Goal: Transaction & Acquisition: Download file/media

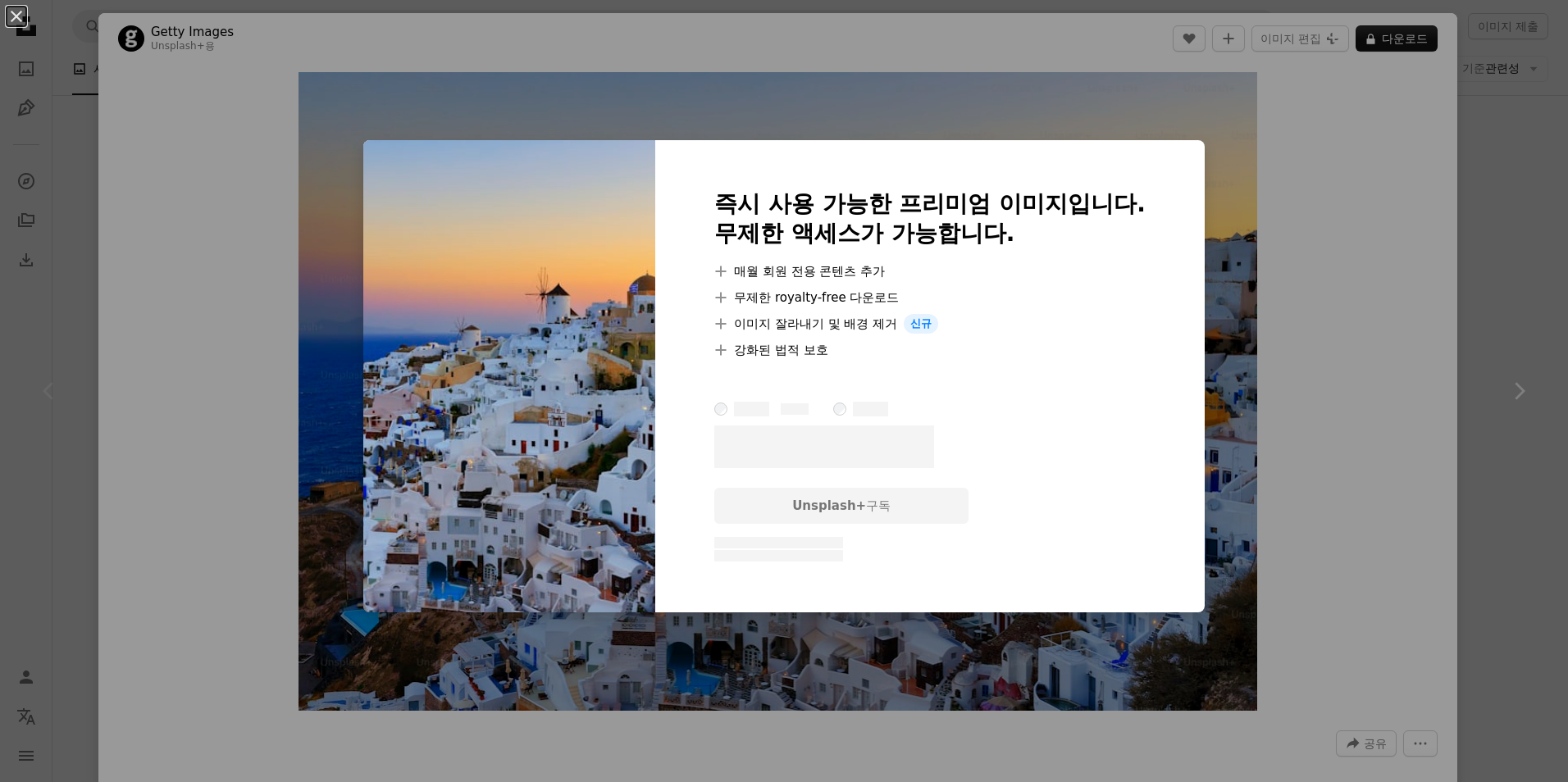
scroll to position [246, 0]
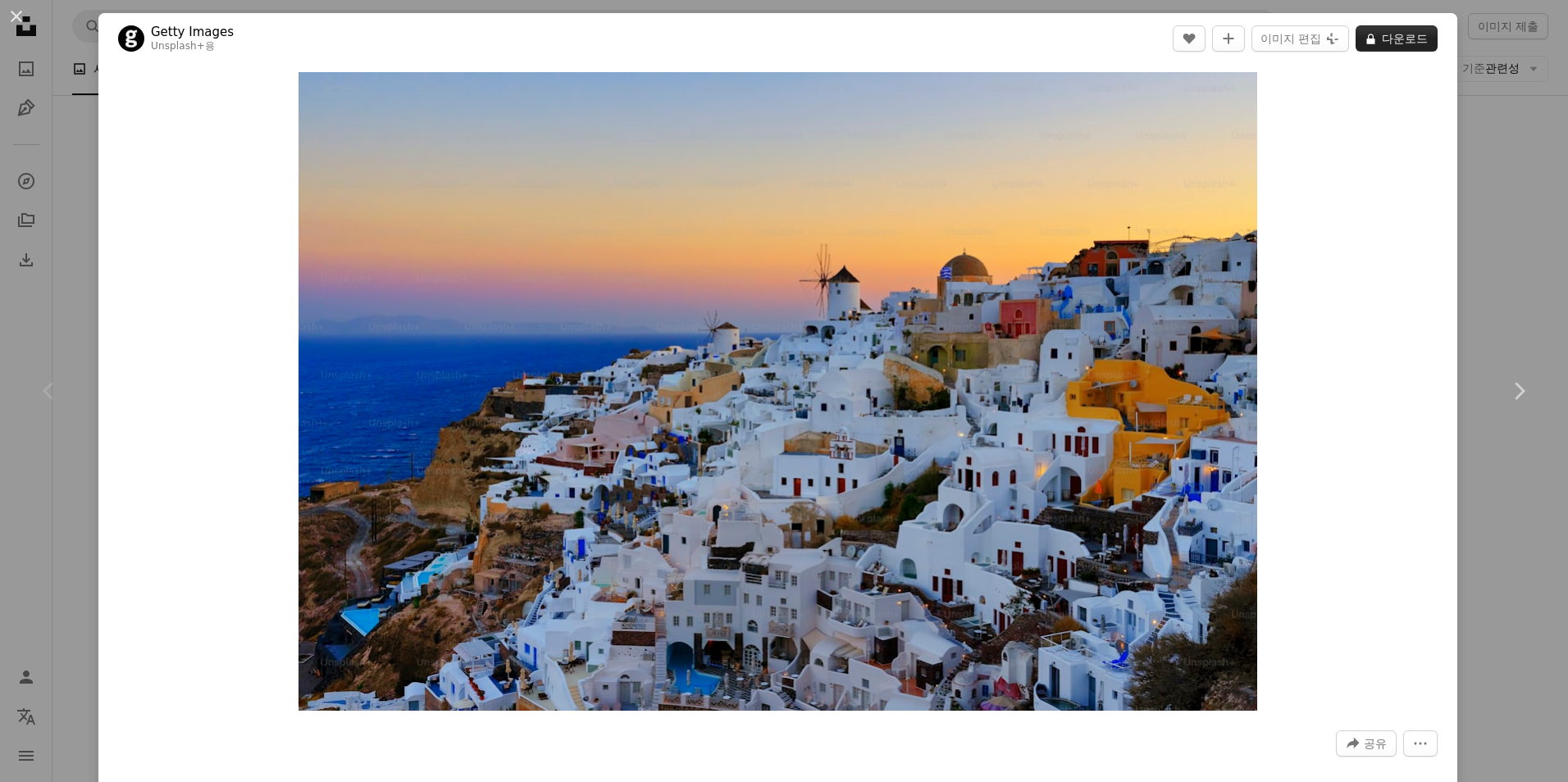
scroll to position [233, 0]
click at [27, 22] on button "An X shape" at bounding box center [17, 17] width 20 height 20
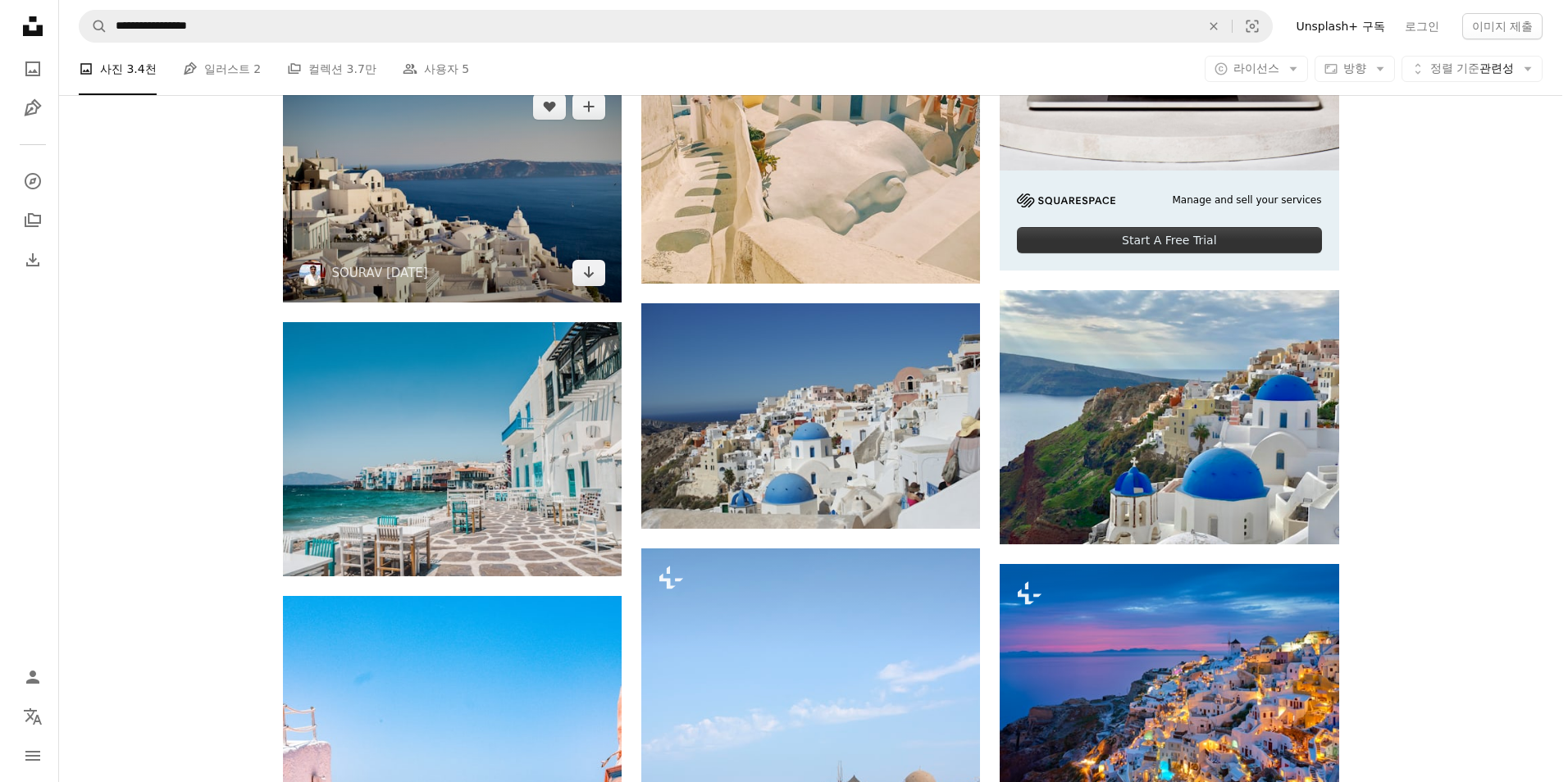
scroll to position [574, 0]
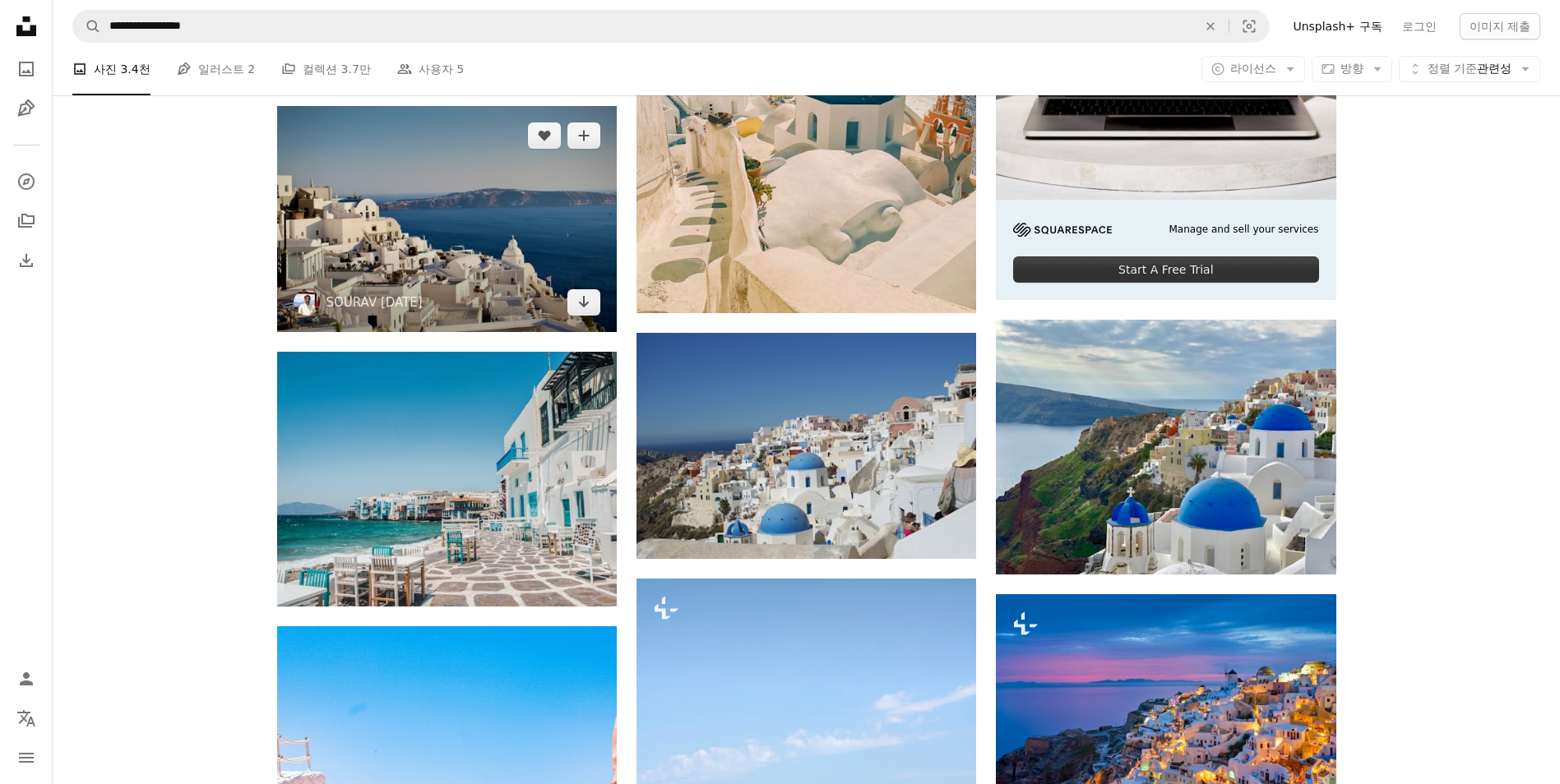
click at [517, 233] on img at bounding box center [447, 219] width 340 height 226
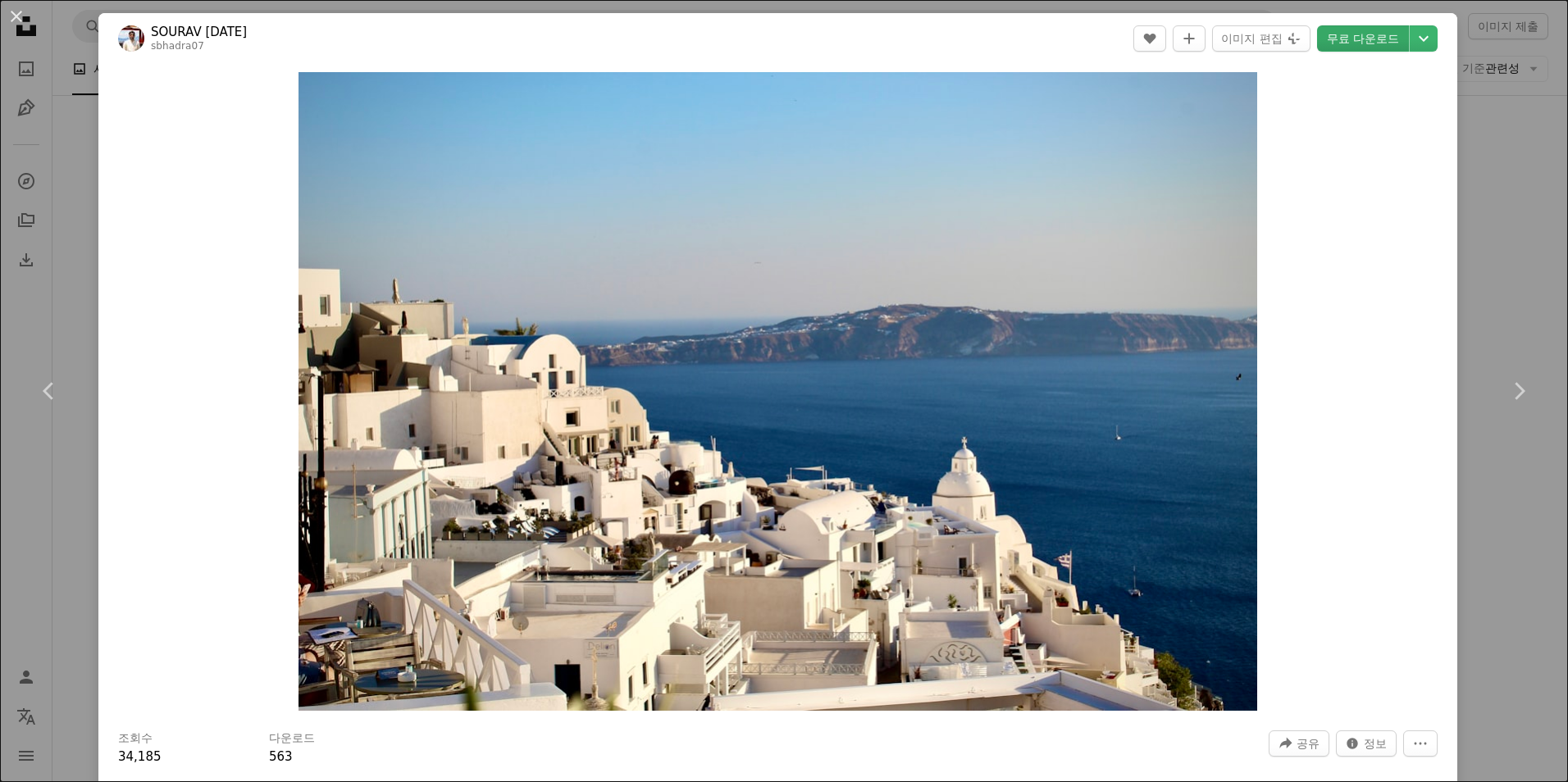
click at [1362, 41] on link "무료 다운로드" at bounding box center [1363, 39] width 92 height 27
